Goal: Task Accomplishment & Management: Manage account settings

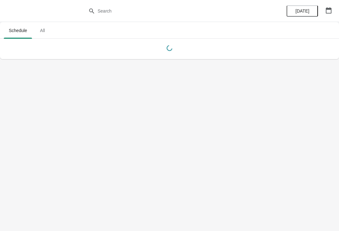
click at [326, 14] on button "button" at bounding box center [328, 10] width 11 height 11
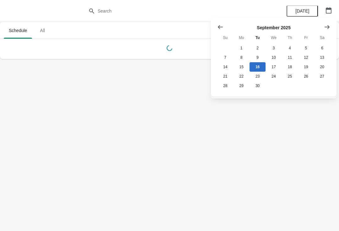
click at [330, 27] on icon "Show next month, October 2025" at bounding box center [327, 27] width 6 height 6
click at [329, 81] on button "25" at bounding box center [322, 76] width 16 height 9
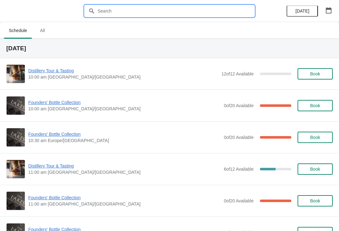
click at [151, 8] on input "text" at bounding box center [175, 10] width 157 height 11
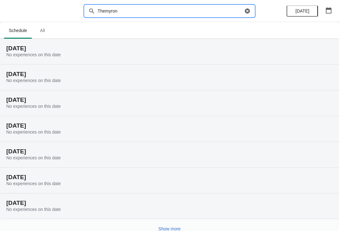
click at [46, 50] on h2 "Saturday, October 25" at bounding box center [169, 48] width 327 height 6
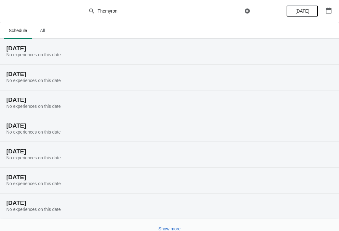
click at [46, 49] on h2 "Saturday, October 25" at bounding box center [169, 48] width 327 height 6
click at [53, 48] on h2 "Saturday, October 25" at bounding box center [169, 48] width 327 height 6
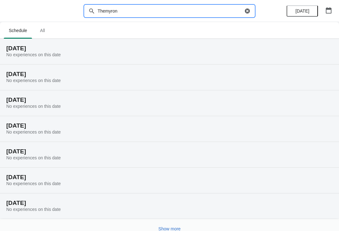
click at [127, 12] on input "Themyron" at bounding box center [170, 10] width 146 height 11
type input "T"
type input "Myron"
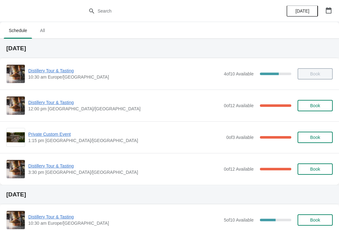
click at [332, 11] on button "button" at bounding box center [328, 10] width 11 height 11
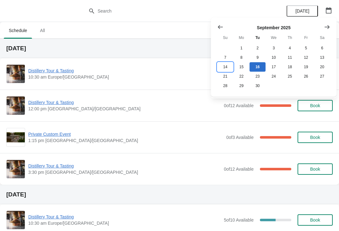
click at [224, 67] on button "14" at bounding box center [225, 66] width 16 height 9
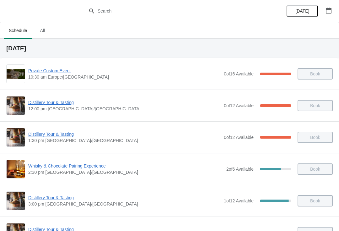
click at [60, 137] on span "Distillery Tour & Tasting" at bounding box center [124, 134] width 193 height 6
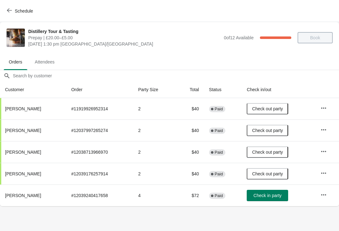
click at [323, 198] on button "button" at bounding box center [323, 194] width 11 height 11
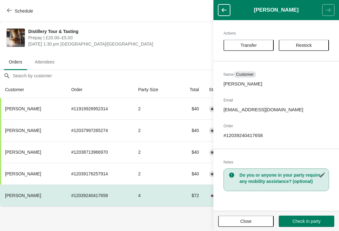
click at [242, 44] on span "Transfer" at bounding box center [249, 45] width 16 height 5
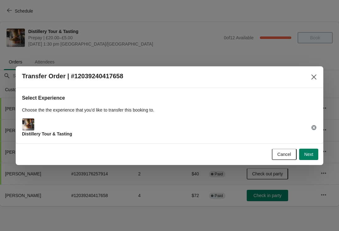
click at [314, 157] on button "Next" at bounding box center [308, 154] width 19 height 11
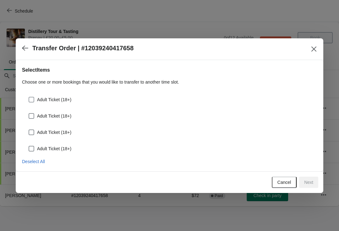
click at [29, 101] on span at bounding box center [32, 100] width 6 height 6
click at [29, 97] on input "Adult Ticket (18+)" at bounding box center [29, 97] width 0 height 0
checkbox input "true"
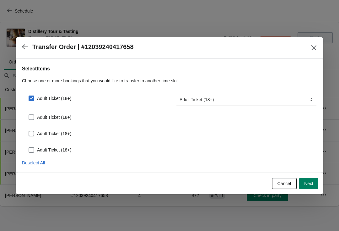
click at [32, 119] on span at bounding box center [32, 117] width 6 height 6
click at [29, 115] on input "Adult Ticket (18+)" at bounding box center [29, 114] width 0 height 0
checkbox input "true"
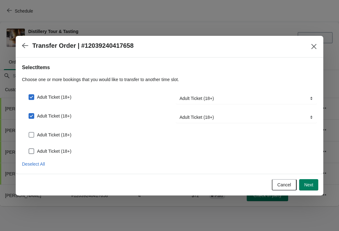
click at [34, 135] on span at bounding box center [32, 135] width 6 height 6
click at [29, 132] on input "Adult Ticket (18+)" at bounding box center [29, 132] width 0 height 0
checkbox input "true"
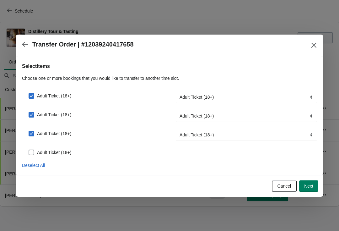
click at [34, 151] on span at bounding box center [32, 152] width 6 height 6
click at [29, 150] on input "Adult Ticket (18+)" at bounding box center [29, 149] width 0 height 0
checkbox input "true"
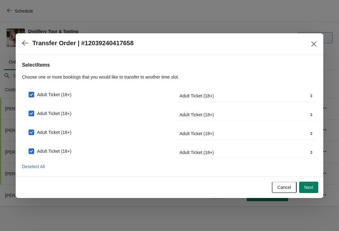
click at [312, 191] on button "Next" at bounding box center [308, 187] width 19 height 11
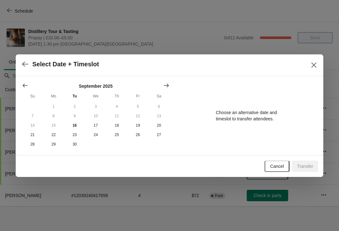
click at [171, 80] on button "Show next month, October 2025" at bounding box center [166, 85] width 11 height 11
click at [35, 144] on button "26" at bounding box center [32, 143] width 21 height 9
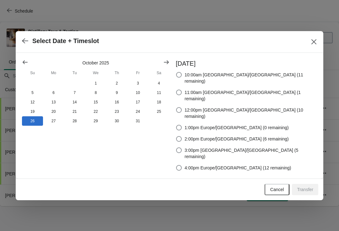
click at [182, 136] on span at bounding box center [179, 139] width 6 height 6
click at [176, 136] on input "2:00pm Europe/London (6 remaining)" at bounding box center [176, 136] width 0 height 0
radio input "true"
click at [310, 187] on span "Transfer" at bounding box center [305, 189] width 16 height 5
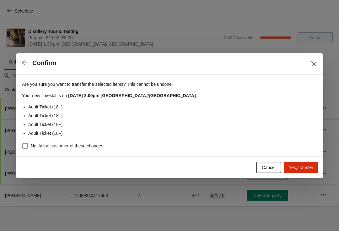
click at [28, 144] on span at bounding box center [25, 146] width 6 height 6
click at [23, 143] on input "Notify the customer of these changes" at bounding box center [22, 143] width 0 height 0
checkbox input "true"
click at [304, 169] on span "Yes, transfer" at bounding box center [301, 167] width 24 height 5
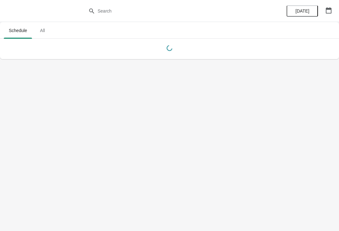
click at [334, 10] on button "button" at bounding box center [328, 10] width 11 height 11
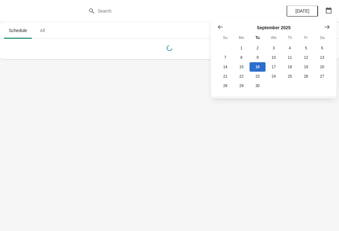
click at [336, 22] on div "[DATE] Su Mo Tu We Th Fr Sa 1 2 3 4 5 6 7 8 9 10 11 12 13 14 15 16 17 18 19 20 …" at bounding box center [274, 57] width 126 height 79
click at [328, 29] on icon "Show next month, October 2025" at bounding box center [327, 27] width 6 height 6
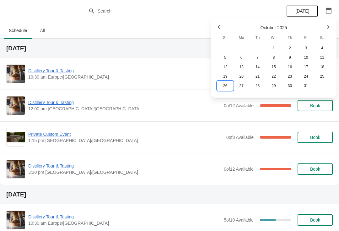
click at [224, 88] on button "26" at bounding box center [225, 85] width 16 height 9
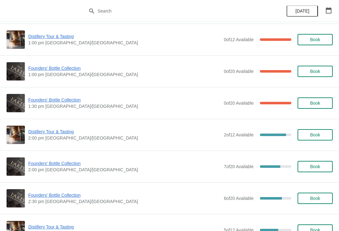
scroll to position [312, 0]
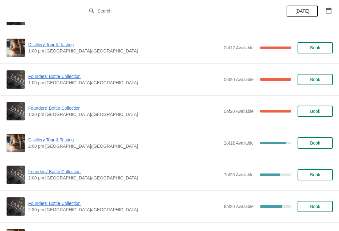
click at [54, 141] on span "Distillery Tour & Tasting" at bounding box center [124, 140] width 193 height 6
